Goal: Information Seeking & Learning: Learn about a topic

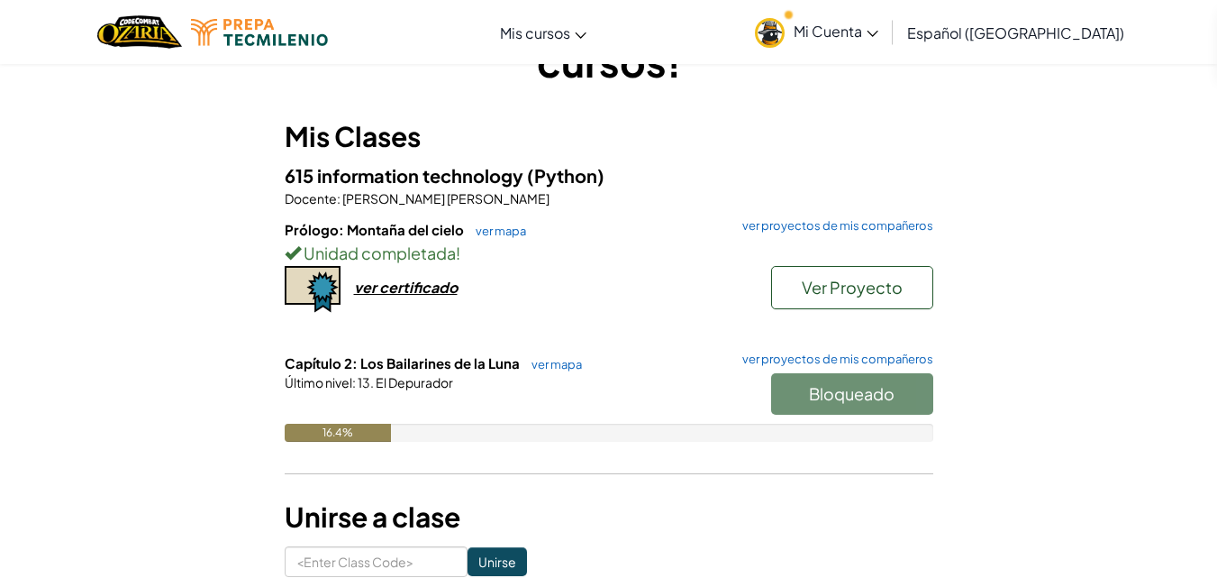
scroll to position [134, 0]
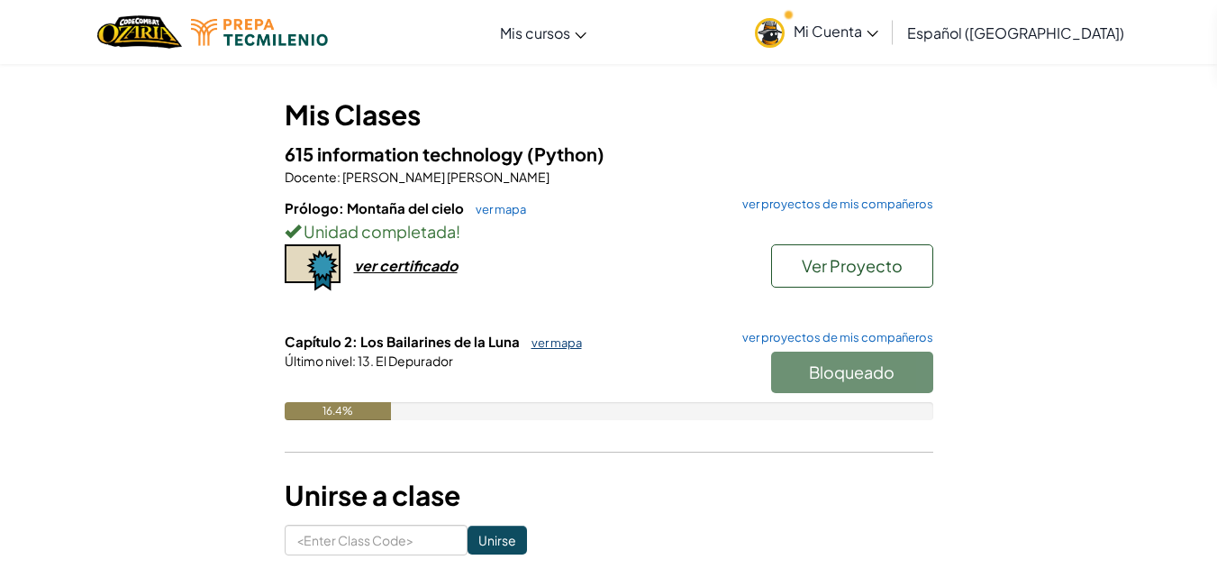
click at [549, 339] on link "ver mapa" at bounding box center [552, 342] width 59 height 14
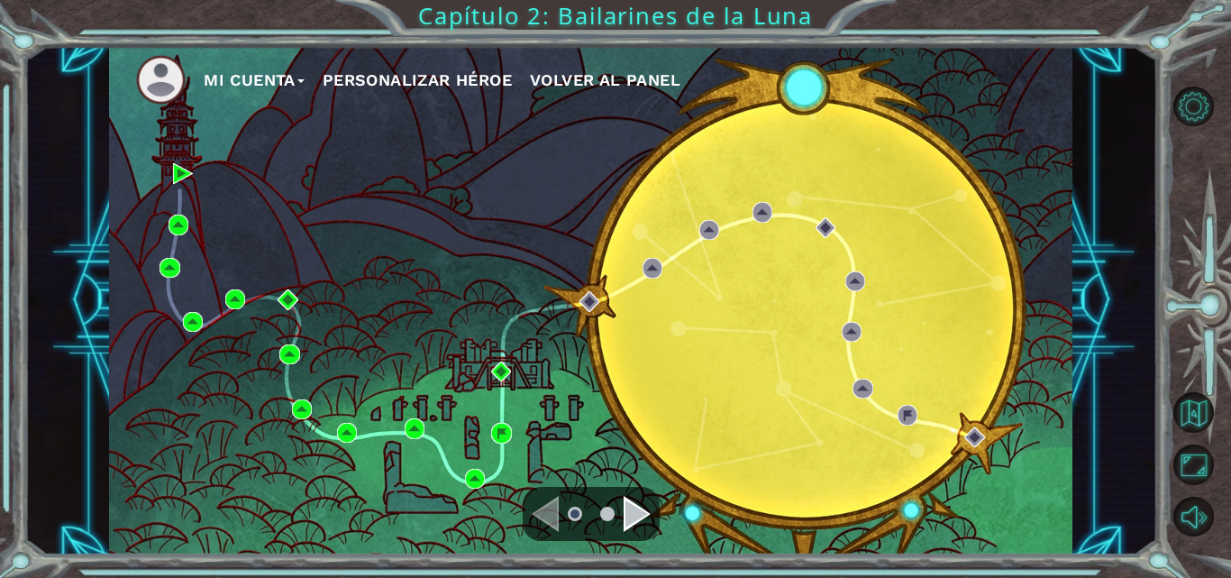
click at [632, 518] on div "Navigate to the next page" at bounding box center [637, 514] width 27 height 36
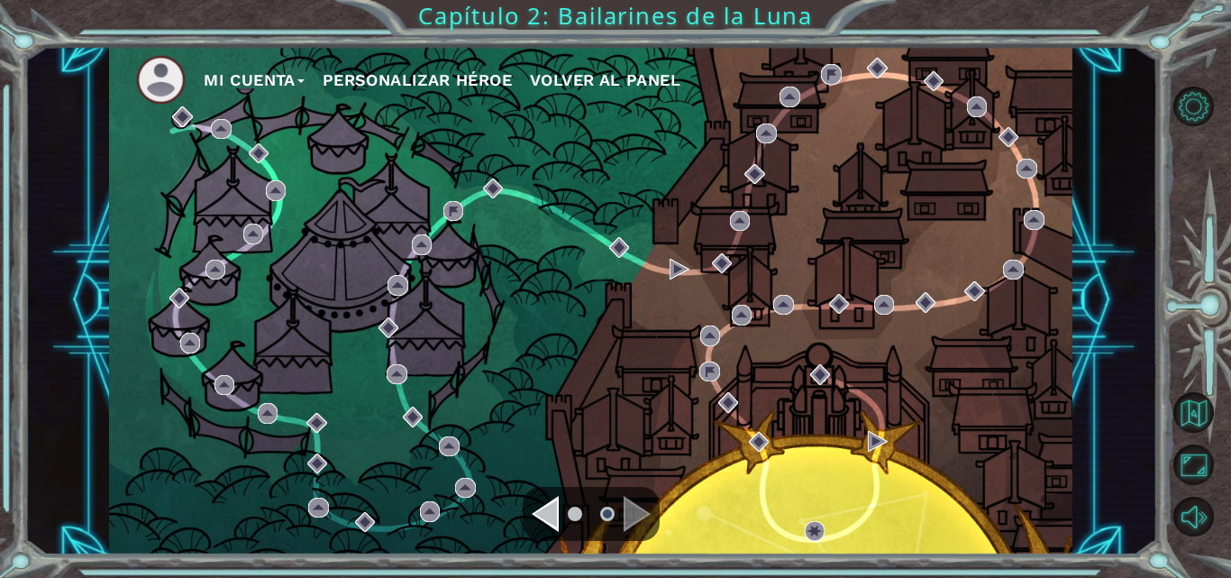
click at [551, 516] on div "Navigate to the previous page" at bounding box center [545, 514] width 27 height 36
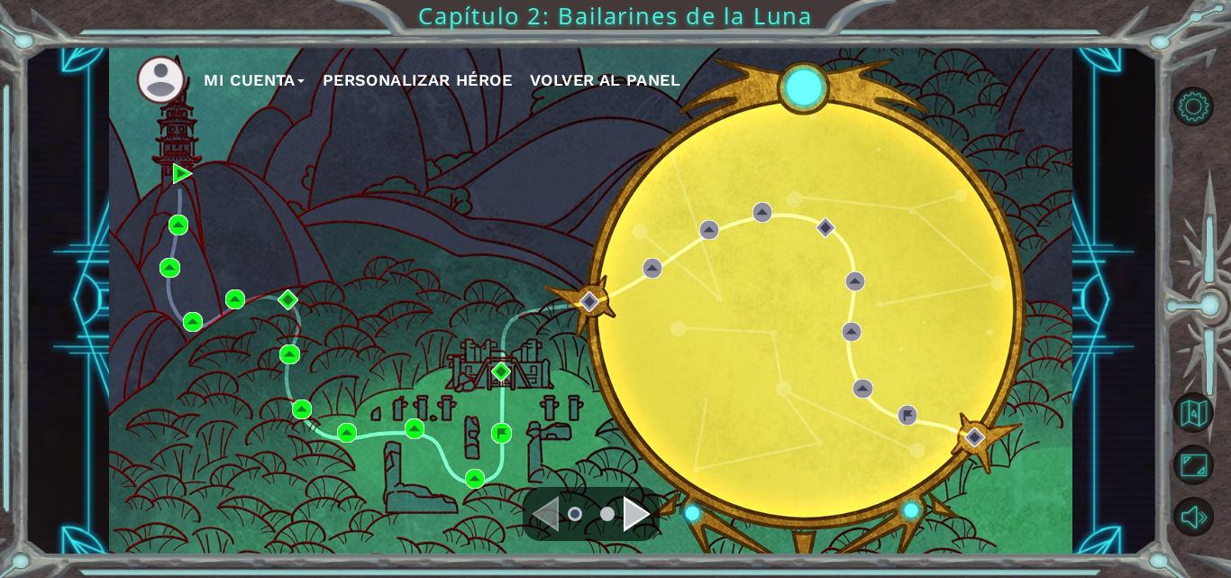
click at [549, 518] on div "Navigate to the previous page" at bounding box center [545, 514] width 27 height 36
click at [432, 387] on div "Mi Cuenta Personalizar héroe Volver al panel" at bounding box center [590, 300] width 963 height 508
click at [271, 140] on div "Mi Cuenta Personalizar héroe Volver al panel" at bounding box center [590, 300] width 963 height 508
click at [346, 113] on div "Mi Cuenta Personalizar héroe Volver al panel" at bounding box center [590, 300] width 963 height 508
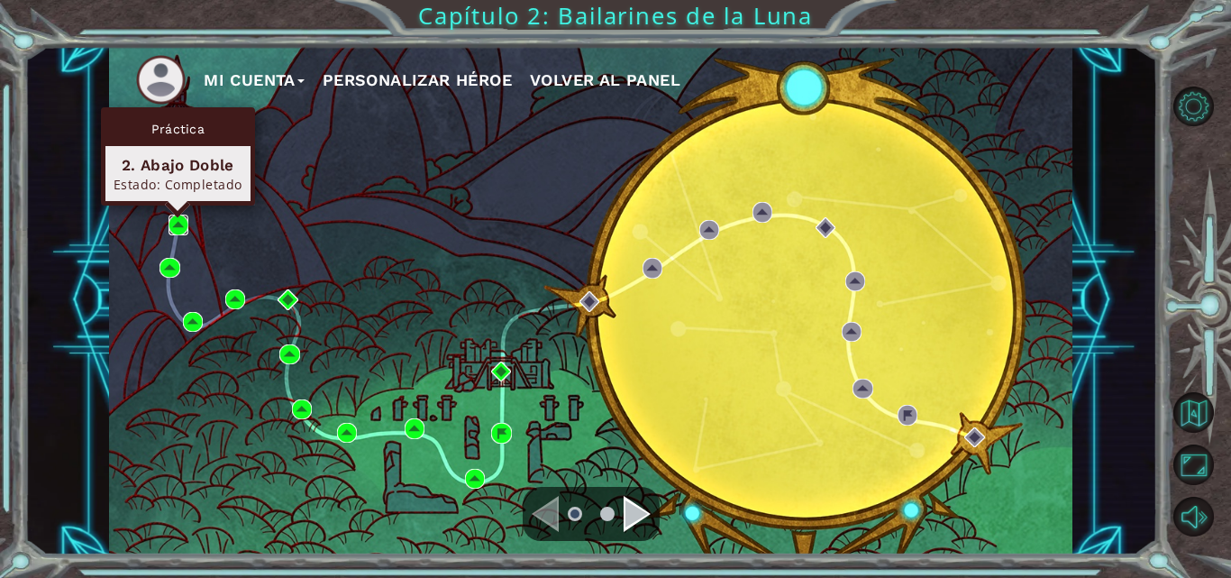
click at [178, 223] on img at bounding box center [178, 224] width 20 height 20
